Goal: Register for event/course

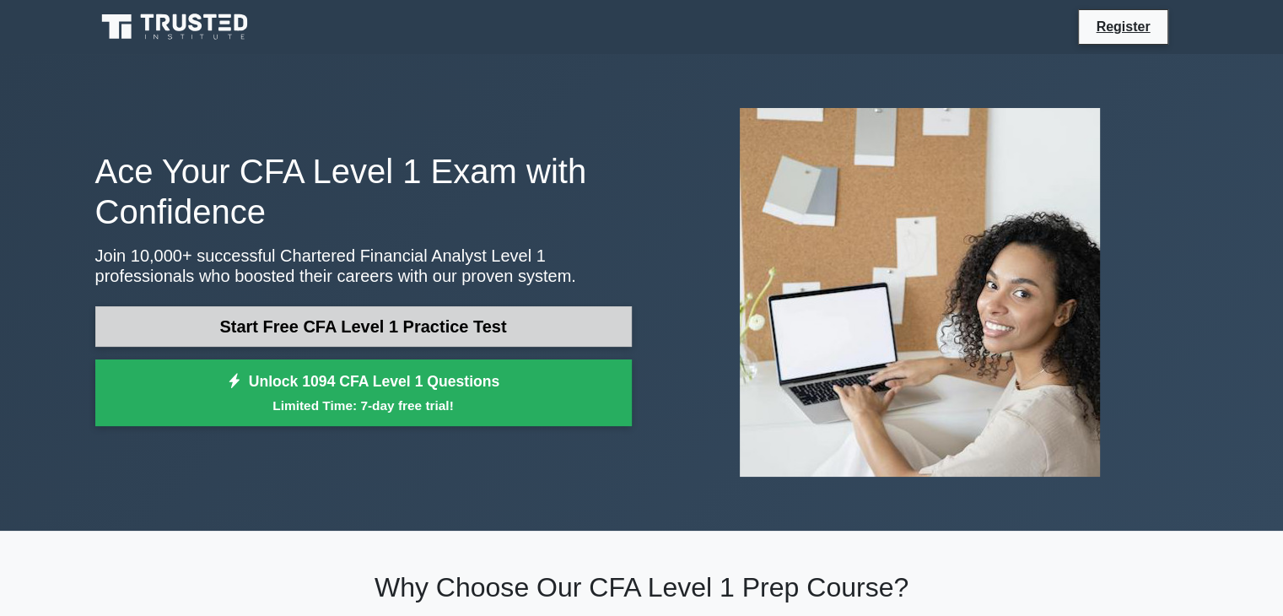
click at [339, 321] on link "Start Free CFA Level 1 Practice Test" at bounding box center [363, 326] width 537 height 40
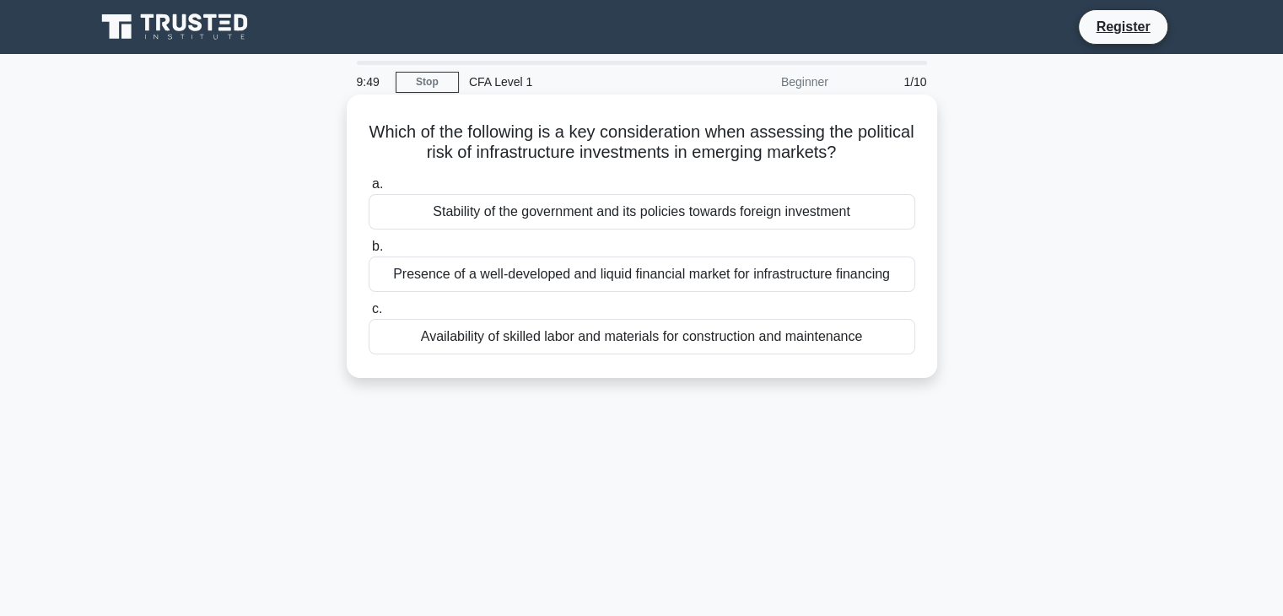
click at [499, 218] on div "Stability of the government and its policies towards foreign investment" at bounding box center [642, 211] width 547 height 35
click at [369, 190] on input "a. Stability of the government and its policies towards foreign investment" at bounding box center [369, 184] width 0 height 11
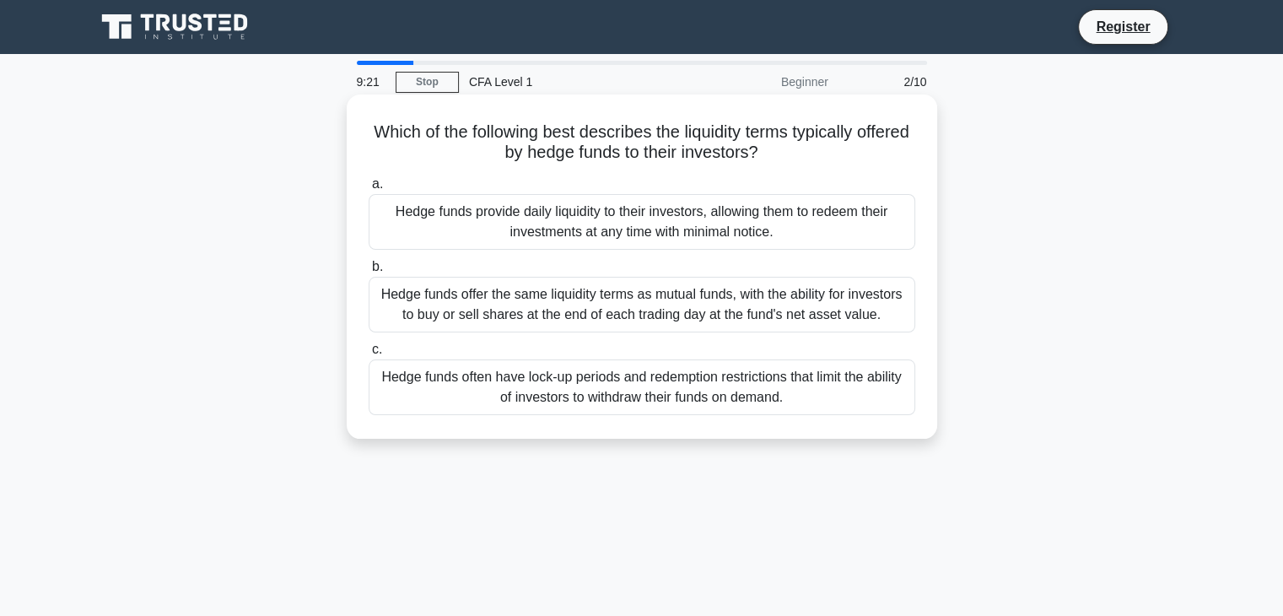
click at [561, 396] on div "Hedge funds often have lock-up periods and redemption restrictions that limit t…" at bounding box center [642, 387] width 547 height 56
click at [369, 355] on input "c. Hedge funds often have lock-up periods and redemption restrictions that limi…" at bounding box center [369, 349] width 0 height 11
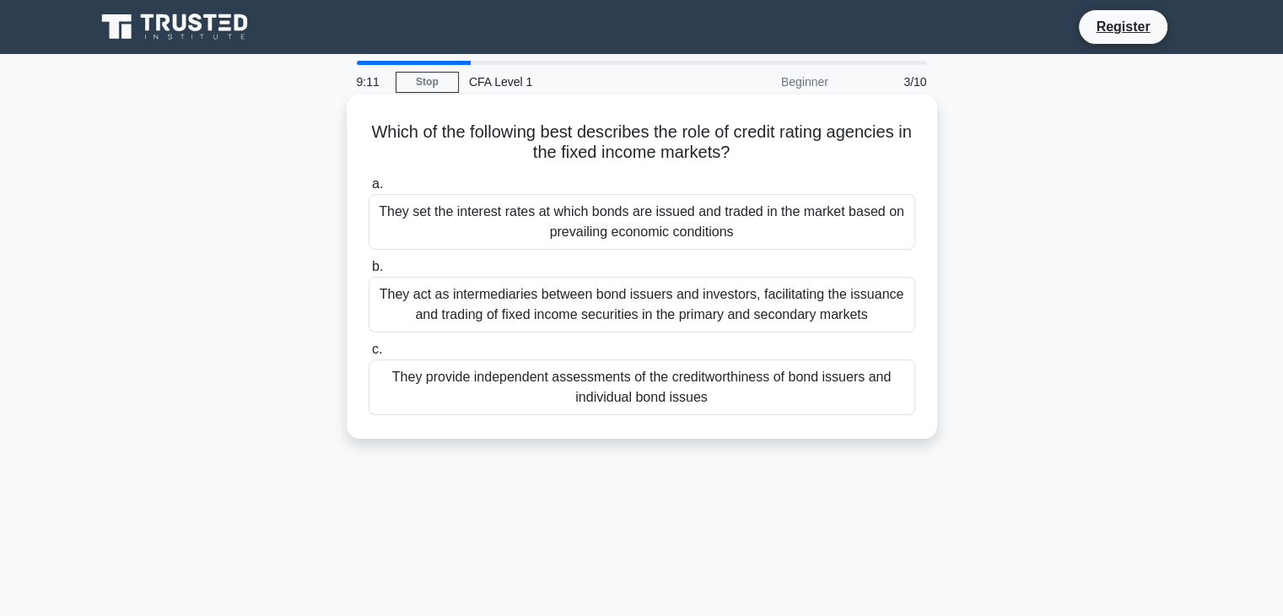
click at [567, 396] on div "They provide independent assessments of the creditworthiness of bond issuers an…" at bounding box center [642, 387] width 547 height 56
click at [369, 355] on input "c. They provide independent assessments of the creditworthiness of bond issuers…" at bounding box center [369, 349] width 0 height 11
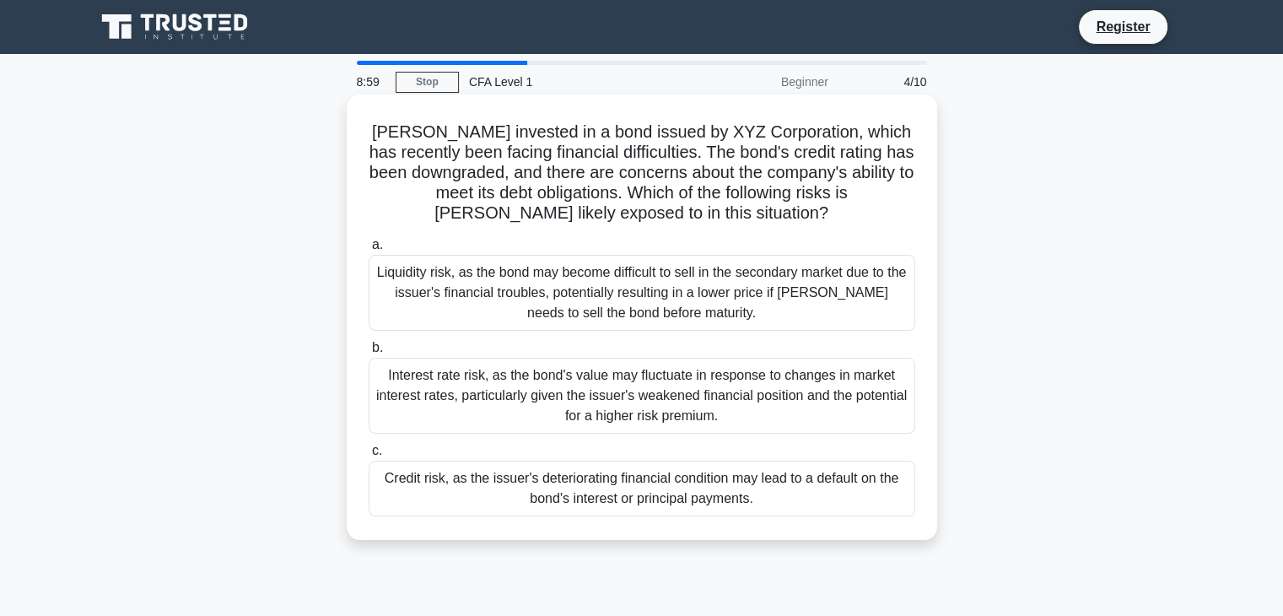
click at [558, 499] on div "Credit risk, as the issuer's deteriorating financial condition may lead to a de…" at bounding box center [642, 489] width 547 height 56
click at [369, 456] on input "c. Credit risk, as the issuer's deteriorating financial condition may lead to a…" at bounding box center [369, 450] width 0 height 11
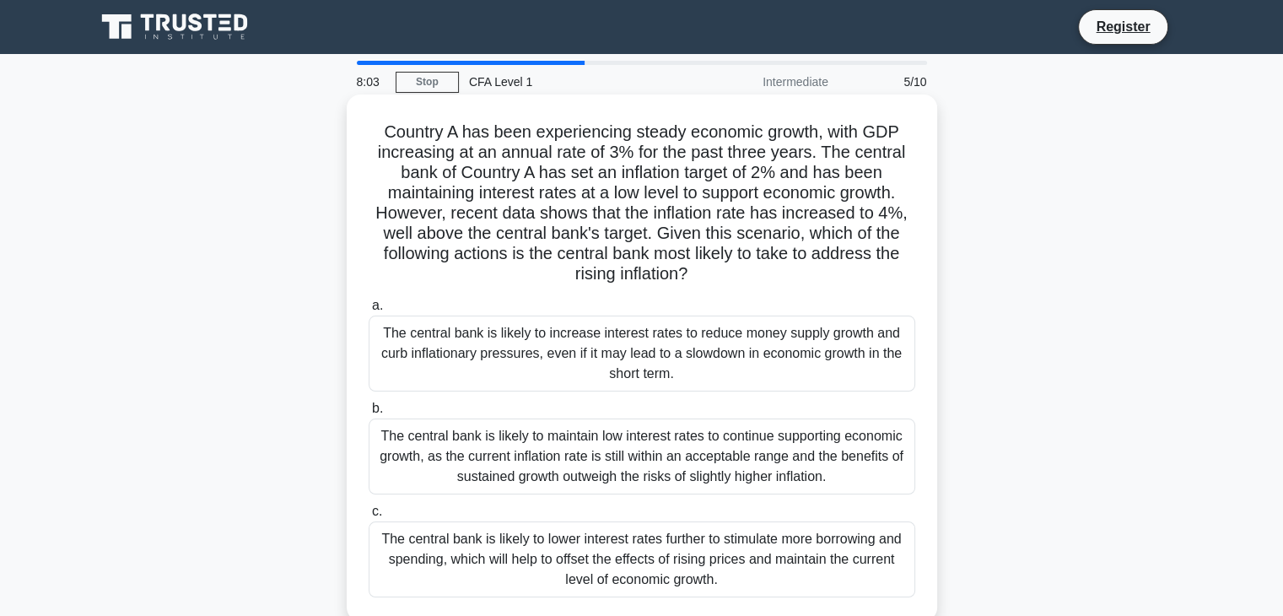
click at [539, 362] on div "The central bank is likely to increase interest rates to reduce money supply gr…" at bounding box center [642, 353] width 547 height 76
click at [369, 311] on input "a. The central bank is likely to increase interest rates to reduce money supply…" at bounding box center [369, 305] width 0 height 11
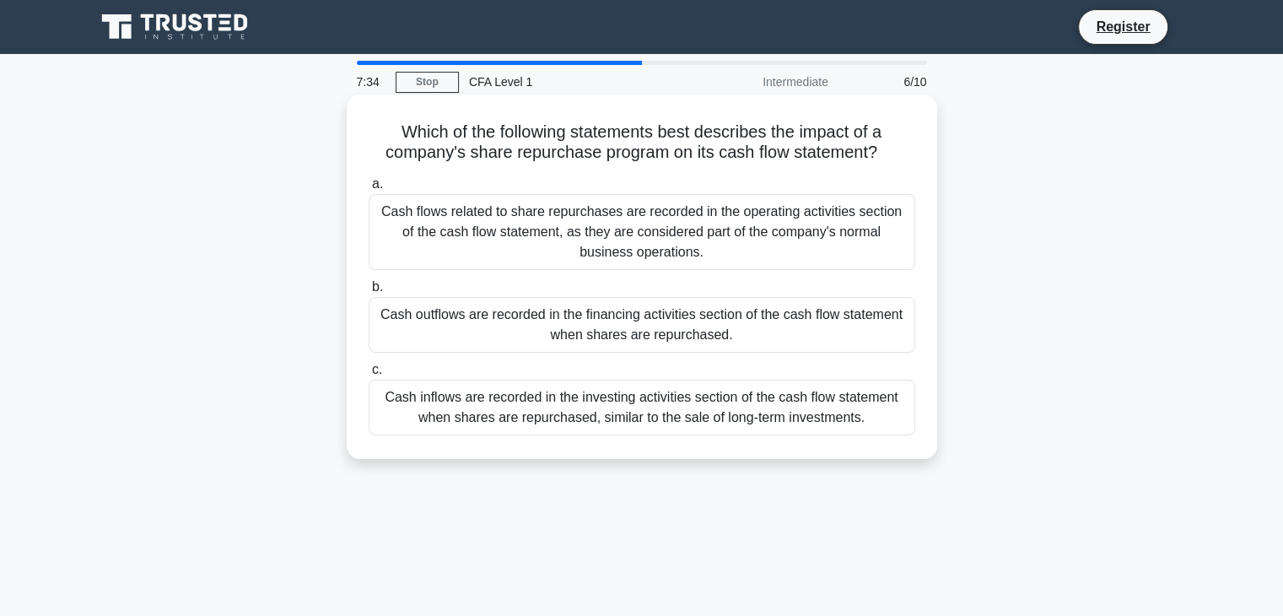
click at [544, 332] on div "Cash outflows are recorded in the financing activities section of the cash flow…" at bounding box center [642, 325] width 547 height 56
click at [369, 293] on input "b. Cash outflows are recorded in the financing activities section of the cash f…" at bounding box center [369, 287] width 0 height 11
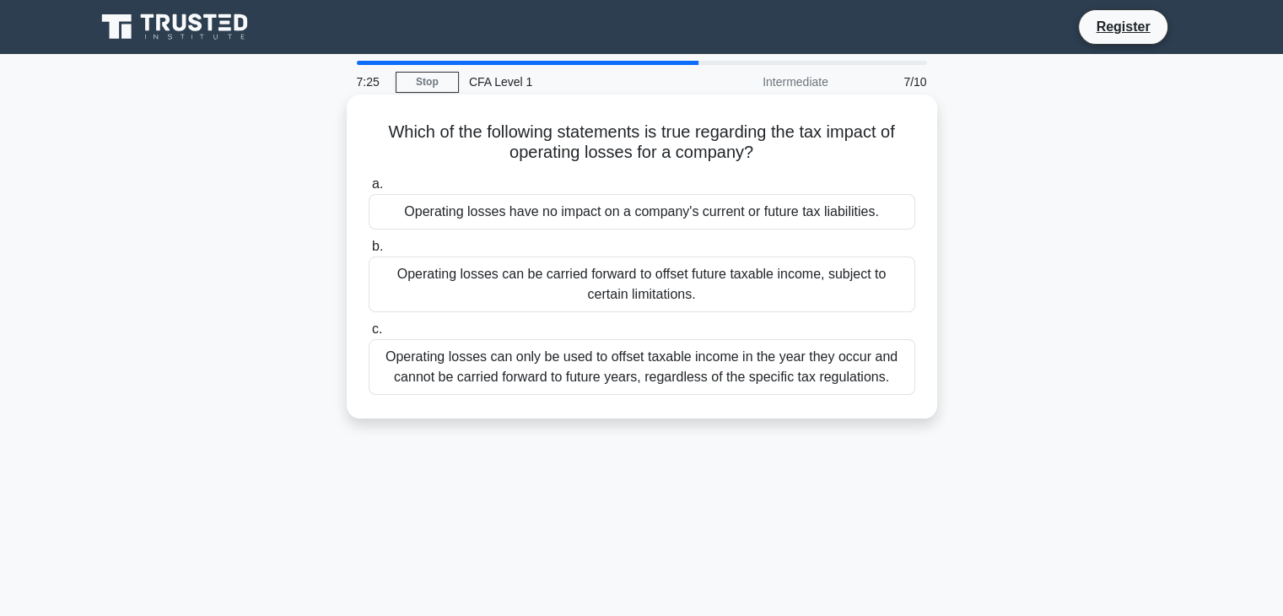
click at [544, 303] on div "Operating losses can be carried forward to offset future taxable income, subjec…" at bounding box center [642, 284] width 547 height 56
click at [369, 252] on input "b. Operating losses can be carried forward to offset future taxable income, sub…" at bounding box center [369, 246] width 0 height 11
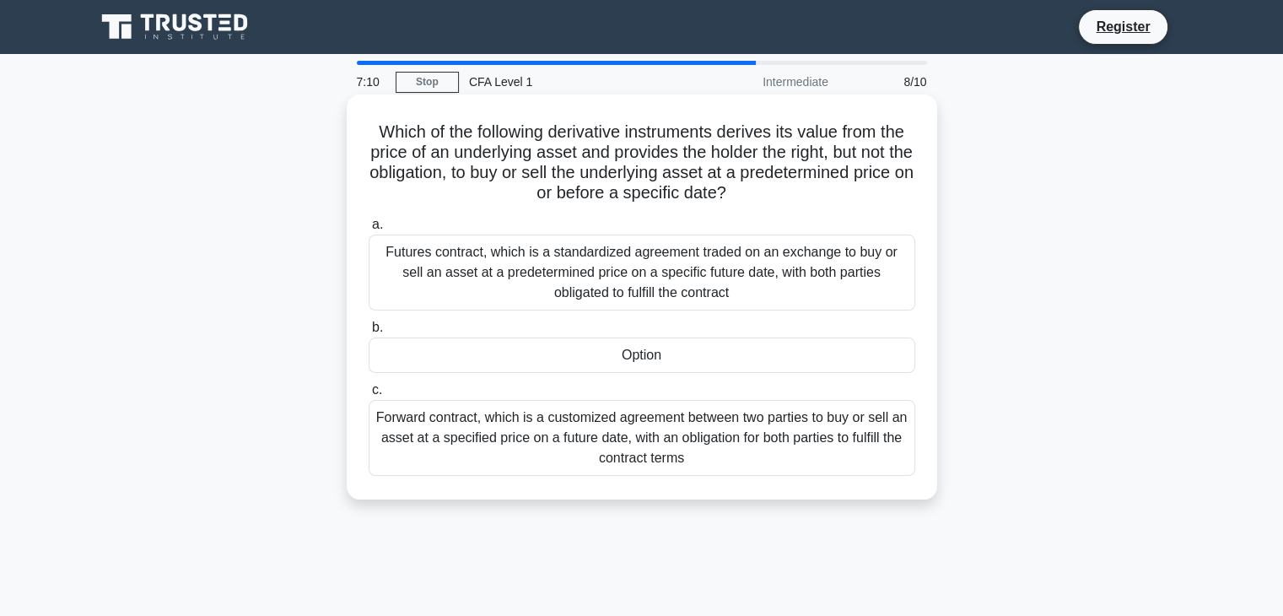
click at [503, 354] on div "Option" at bounding box center [642, 354] width 547 height 35
click at [369, 333] on input "b. Option" at bounding box center [369, 327] width 0 height 11
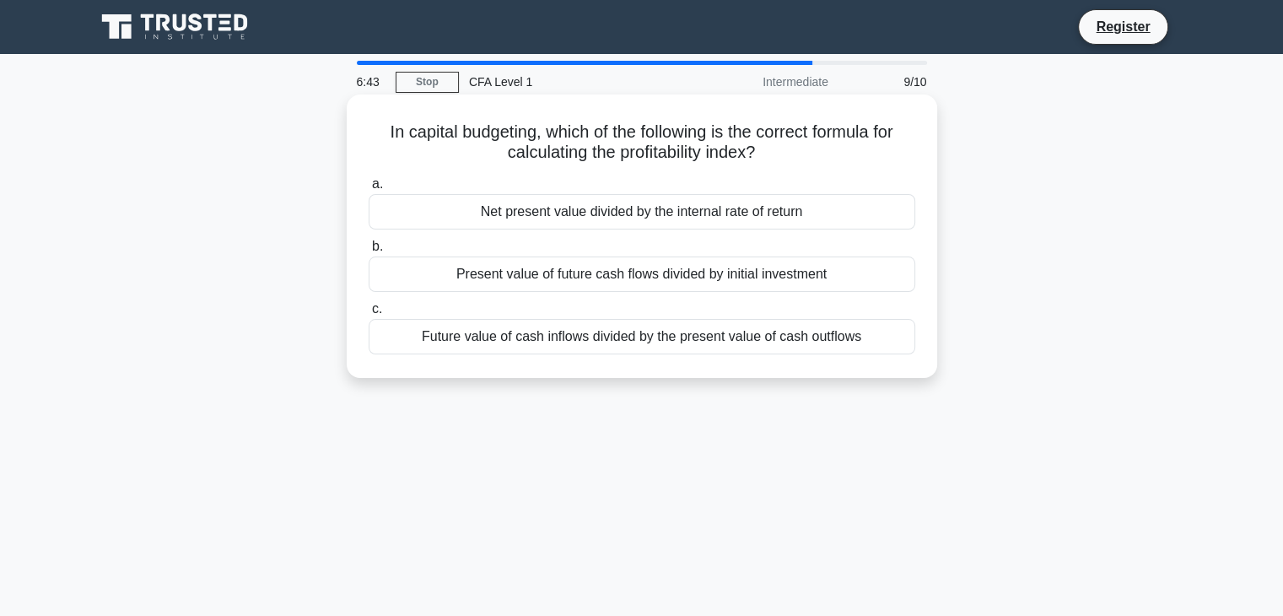
click at [526, 227] on div "Net present value divided by the internal rate of return" at bounding box center [642, 211] width 547 height 35
click at [369, 190] on input "a. Net present value divided by the internal rate of return" at bounding box center [369, 184] width 0 height 11
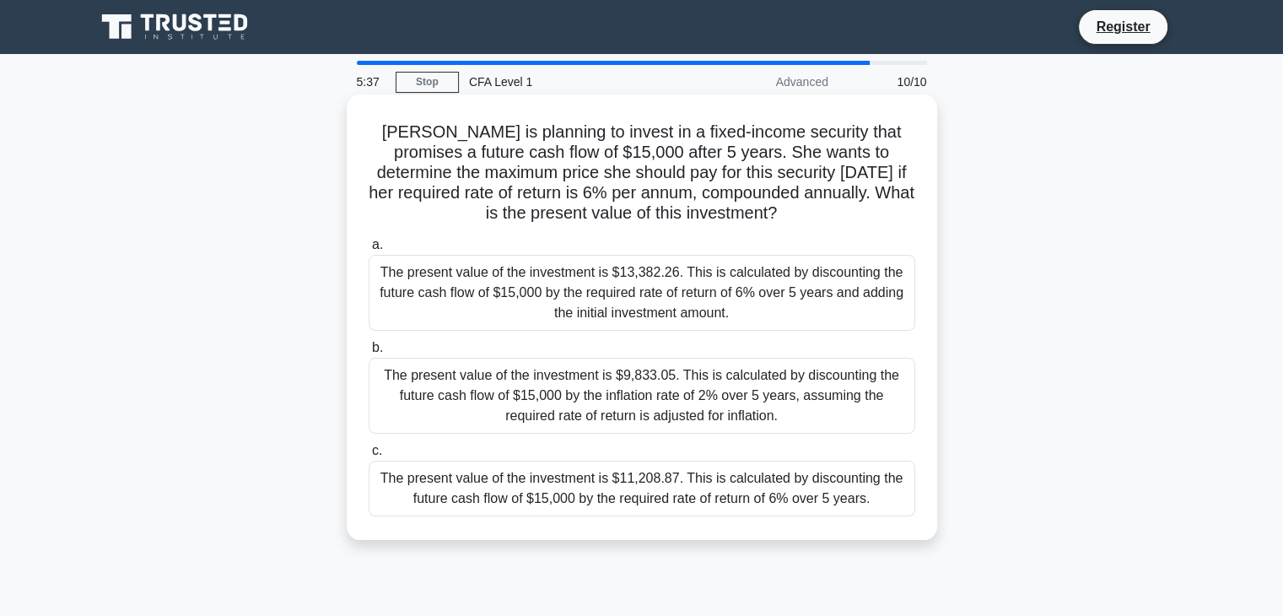
click at [624, 500] on div "The present value of the investment is $11,208.87. This is calculated by discou…" at bounding box center [642, 489] width 547 height 56
click at [369, 456] on input "c. The present value of the investment is $11,208.87. This is calculated by dis…" at bounding box center [369, 450] width 0 height 11
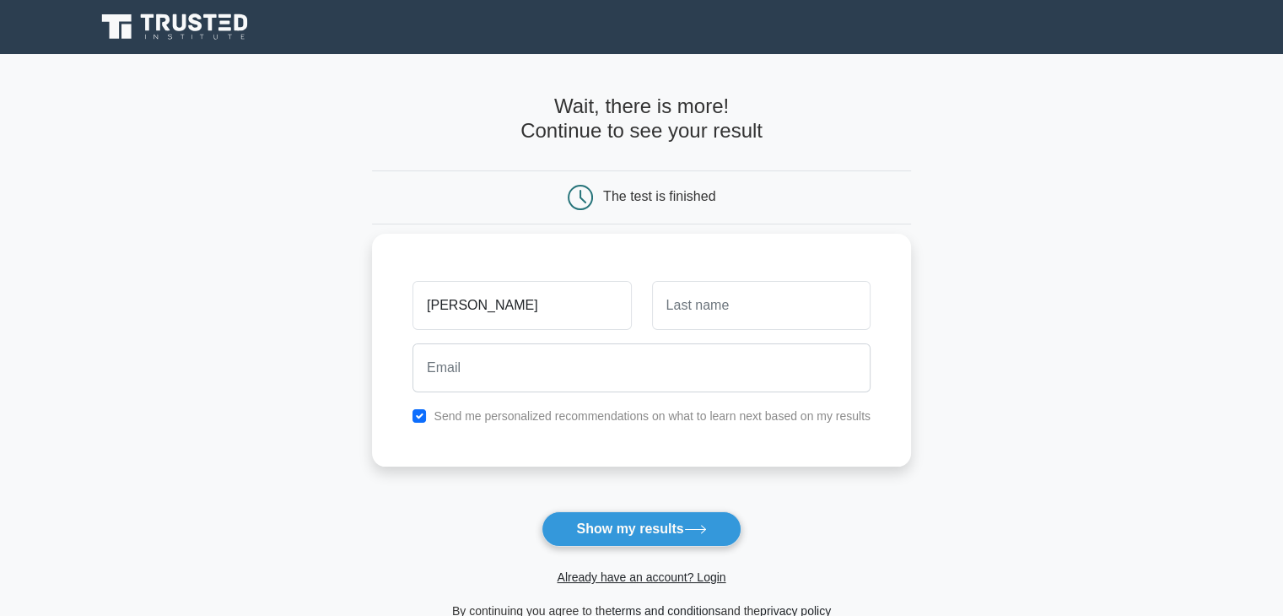
type input "[PERSON_NAME]"
click at [747, 315] on input "text" at bounding box center [761, 305] width 218 height 49
type input "S"
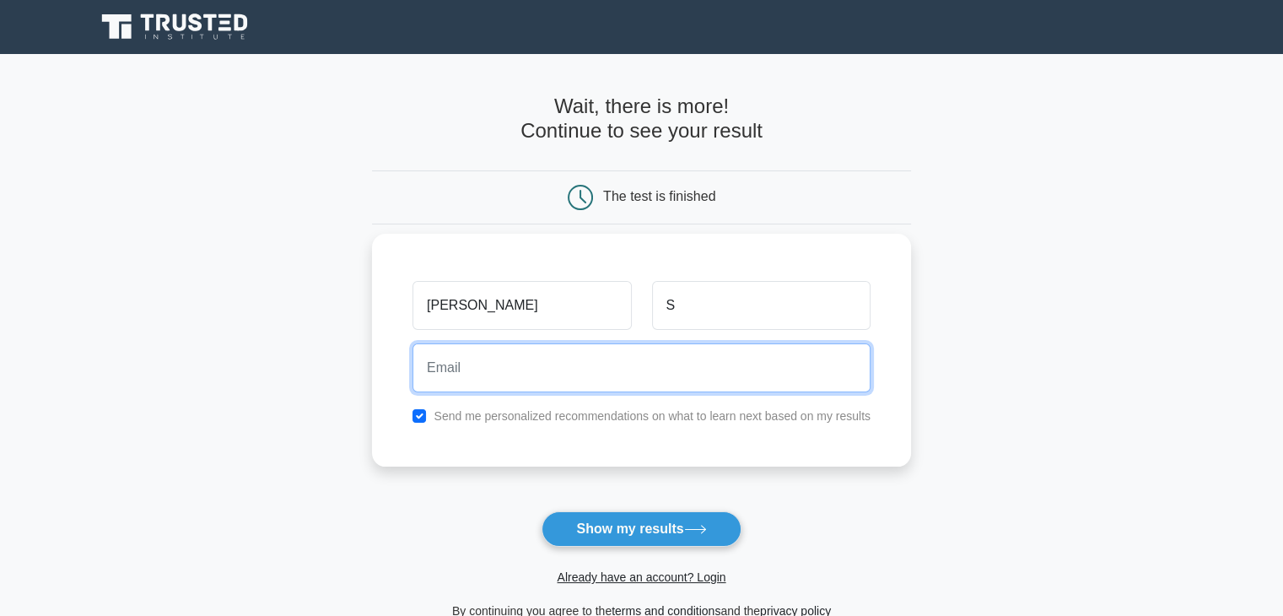
click at [493, 377] on input "email" at bounding box center [642, 367] width 458 height 49
type input "[EMAIL_ADDRESS][DOMAIN_NAME]"
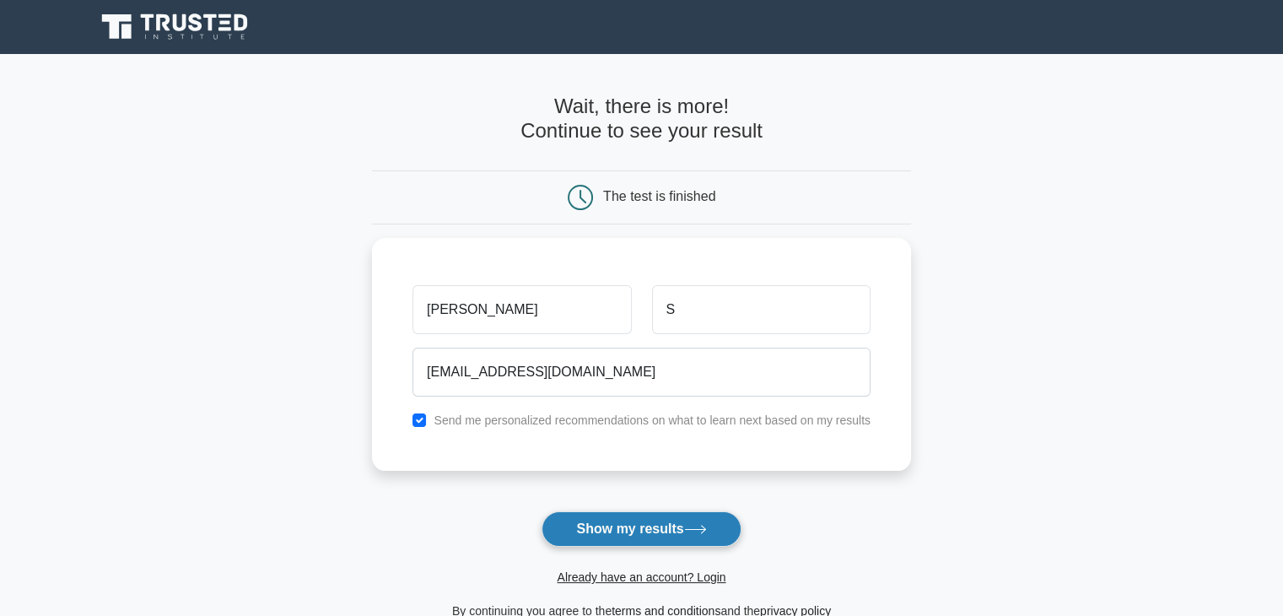
click at [614, 523] on button "Show my results" at bounding box center [641, 528] width 199 height 35
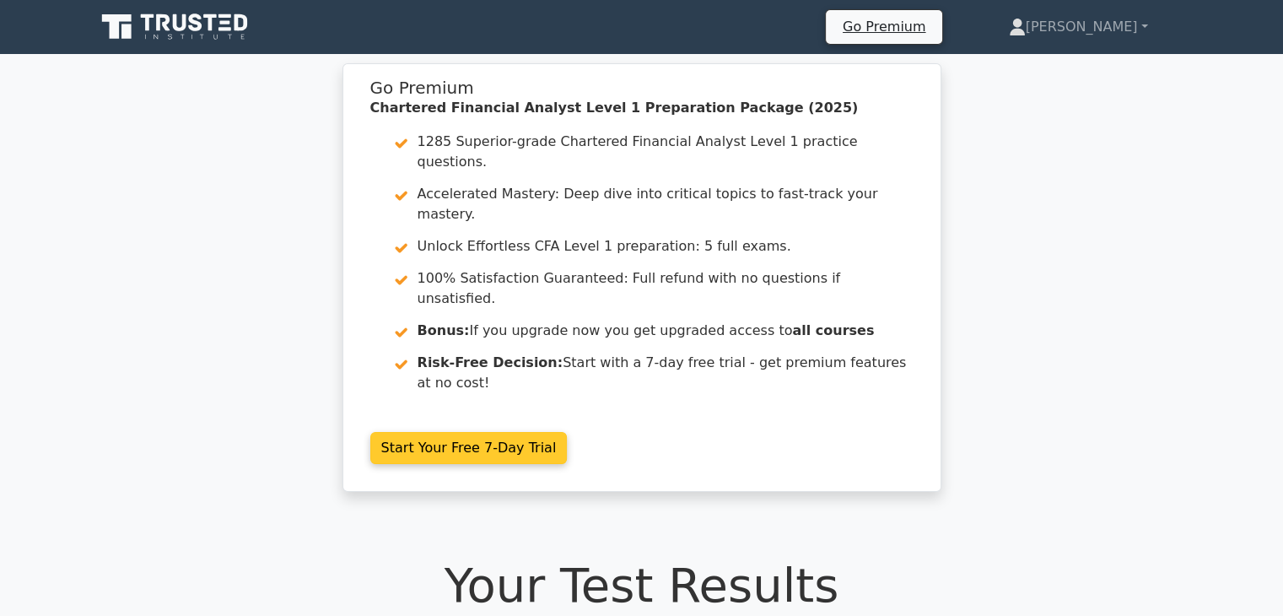
click at [459, 432] on link "Start Your Free 7-Day Trial" at bounding box center [468, 448] width 197 height 32
